Goal: Answer question/provide support

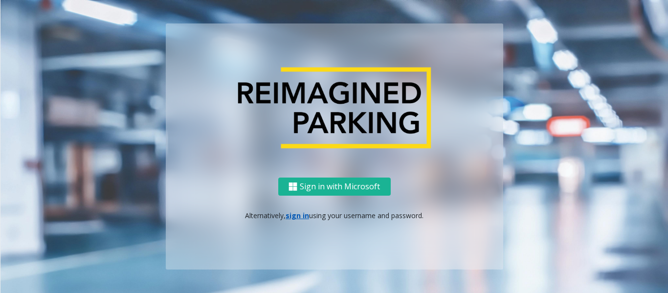
click at [302, 211] on link "sign in" at bounding box center [296, 215] width 23 height 9
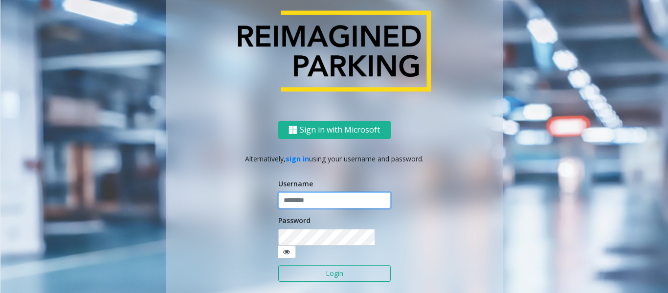
type input "*****"
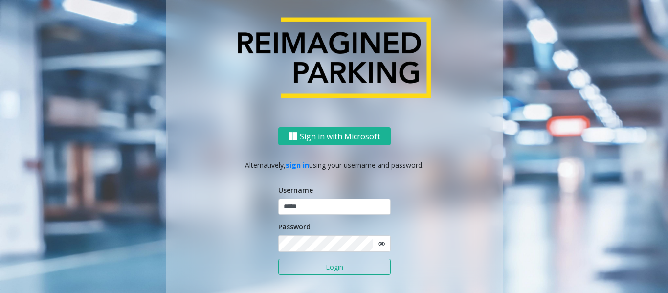
click at [278, 259] on button "Login" at bounding box center [334, 267] width 112 height 17
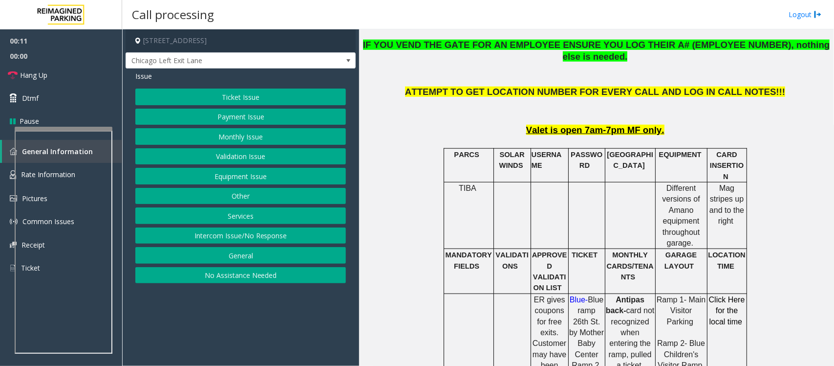
scroll to position [428, 0]
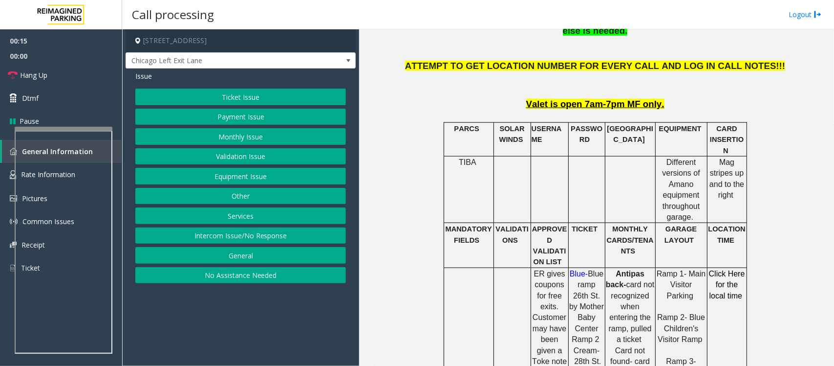
click at [238, 99] on button "Ticket Issue" at bounding box center [240, 96] width 211 height 17
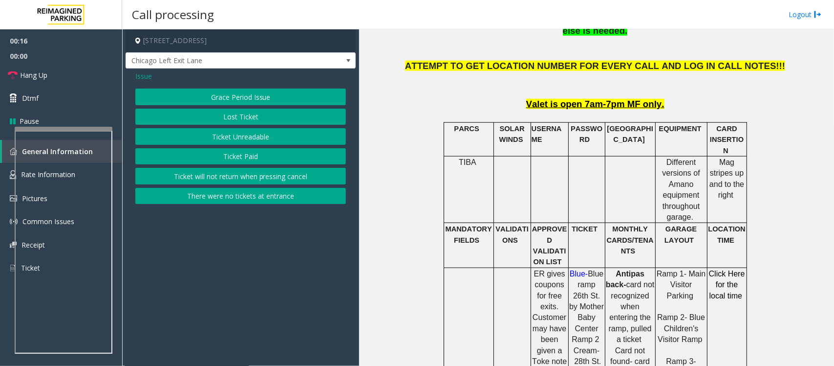
click at [207, 196] on button "There were no tickets at entrance" at bounding box center [240, 196] width 211 height 17
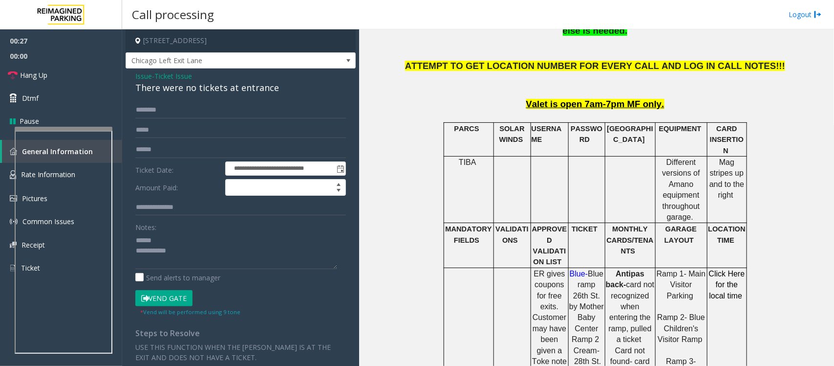
click at [173, 86] on div "There were no tickets at entrance" at bounding box center [240, 87] width 211 height 13
click at [174, 86] on div "There were no tickets at entrance" at bounding box center [240, 87] width 211 height 13
click at [197, 257] on textarea at bounding box center [236, 250] width 202 height 37
click at [169, 255] on textarea at bounding box center [236, 250] width 202 height 37
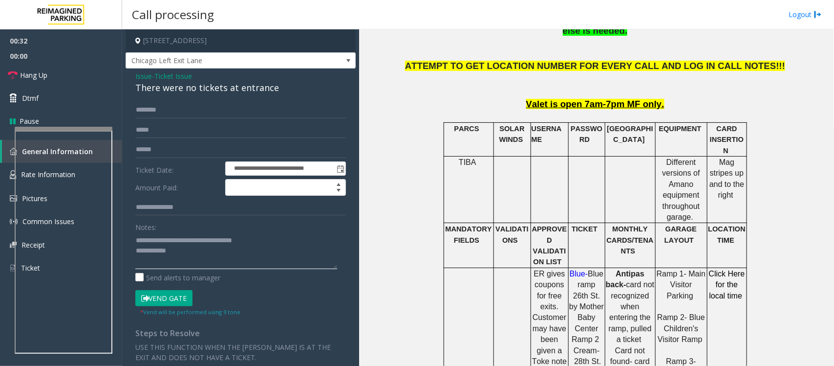
click at [184, 254] on textarea at bounding box center [236, 250] width 202 height 37
click at [231, 257] on textarea at bounding box center [236, 250] width 202 height 37
click at [159, 292] on button "Vend Gate" at bounding box center [163, 298] width 57 height 17
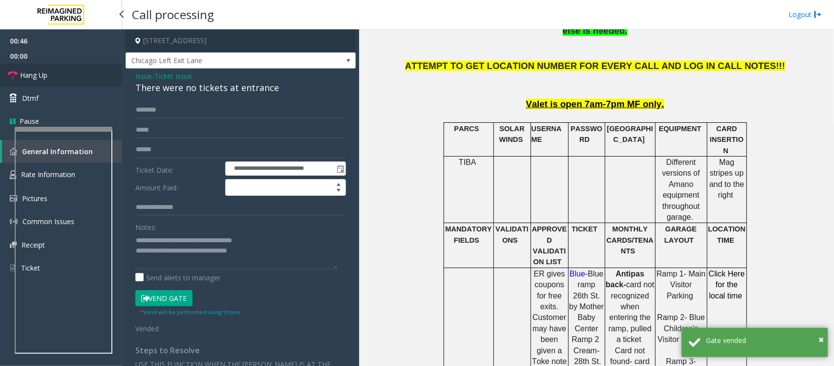
click at [44, 80] on span "Hang Up" at bounding box center [33, 75] width 27 height 10
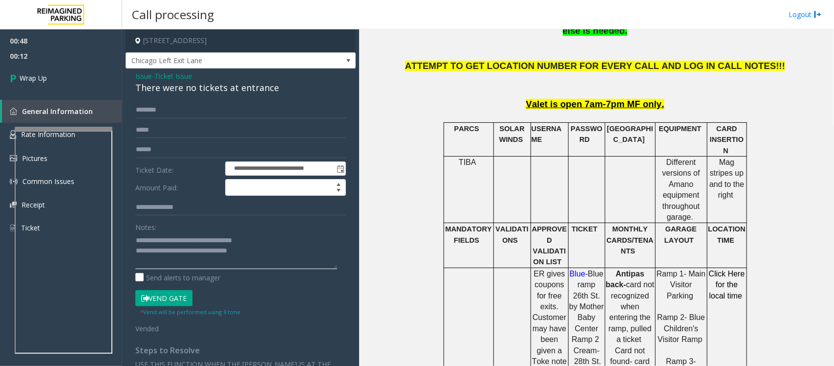
drag, startPoint x: 175, startPoint y: 250, endPoint x: 262, endPoint y: 250, distance: 86.5
click at [262, 250] on textarea at bounding box center [236, 250] width 202 height 37
paste textarea "**********"
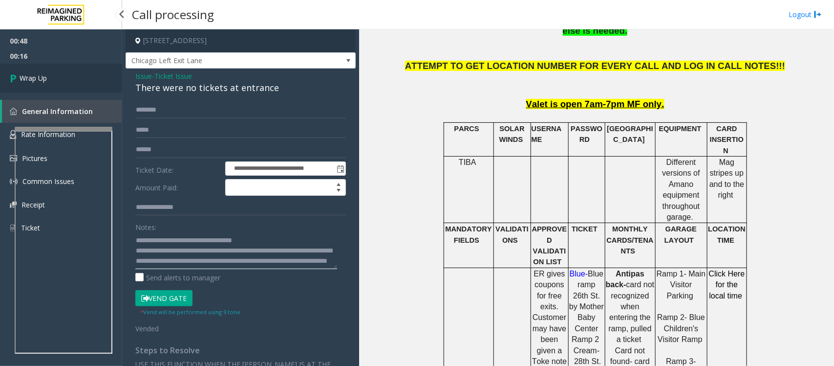
type textarea "**********"
click at [27, 74] on span "Wrap Up" at bounding box center [33, 78] width 27 height 10
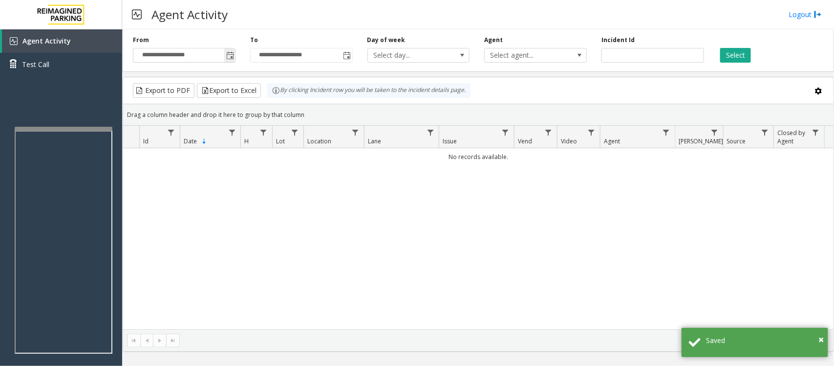
click at [230, 58] on span "Toggle popup" at bounding box center [230, 56] width 8 height 8
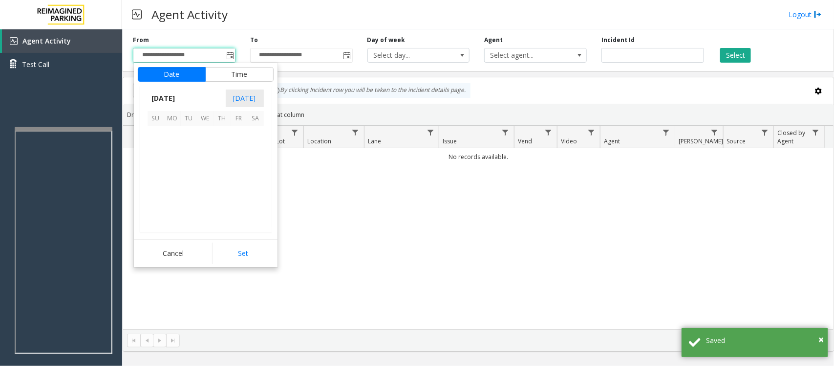
scroll to position [175374, 0]
click at [203, 184] on span "24" at bounding box center [206, 184] width 17 height 17
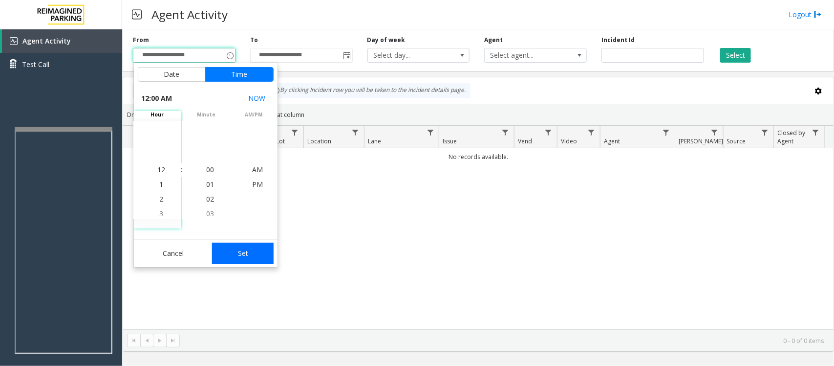
click at [231, 256] on button "Set" at bounding box center [243, 253] width 62 height 22
type input "**********"
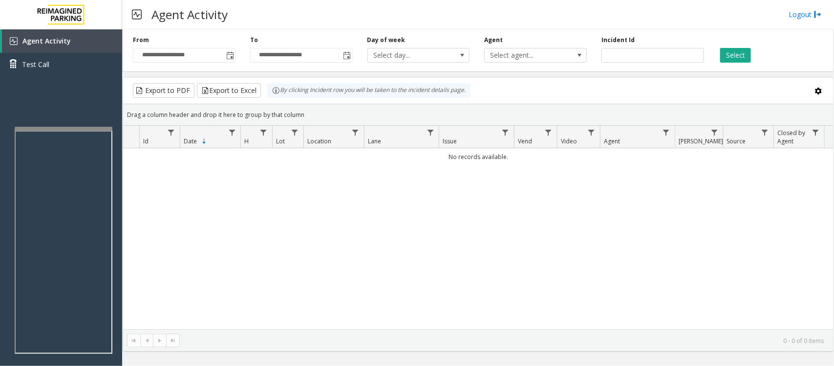
drag, startPoint x: 740, startPoint y: 53, endPoint x: 740, endPoint y: 71, distance: 18.1
click at [667, 53] on button "Select" at bounding box center [736, 55] width 31 height 15
